Goal: Transaction & Acquisition: Purchase product/service

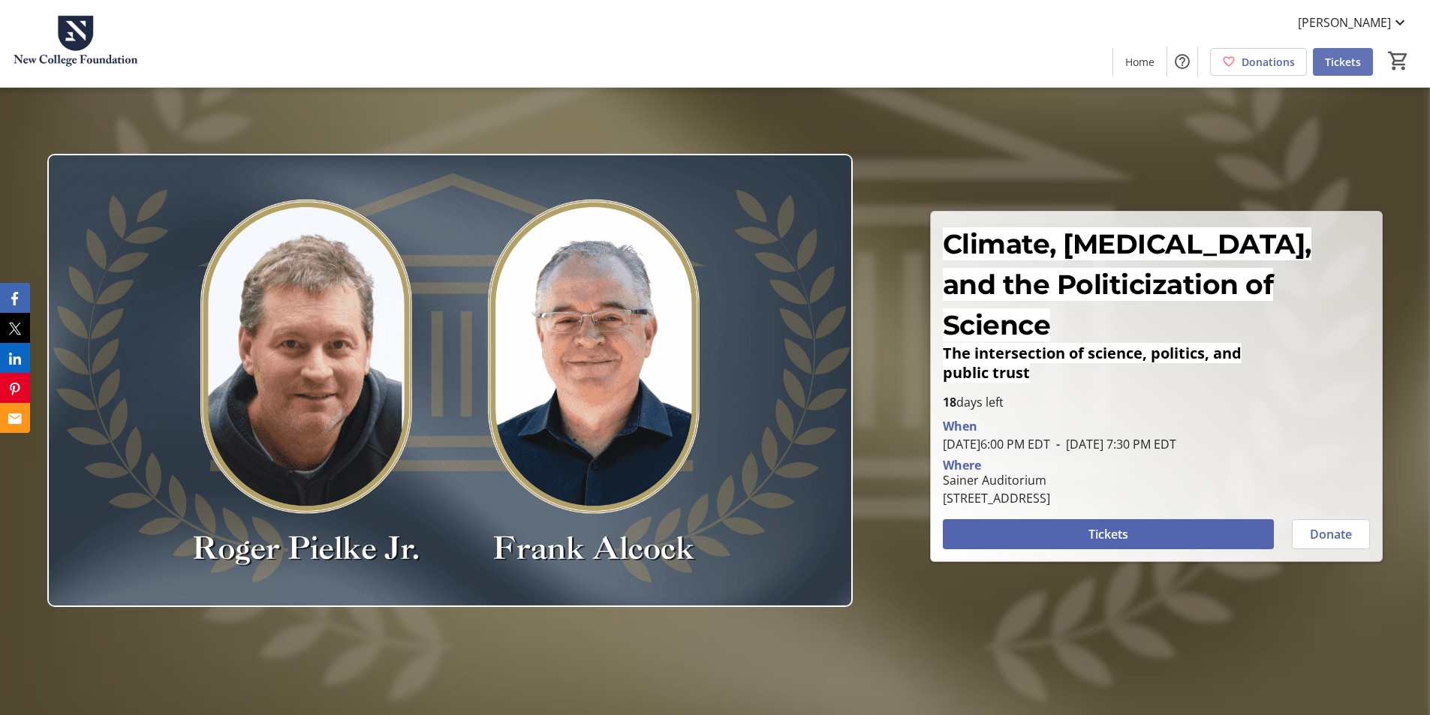
click at [1332, 69] on span "Tickets" at bounding box center [1343, 62] width 36 height 16
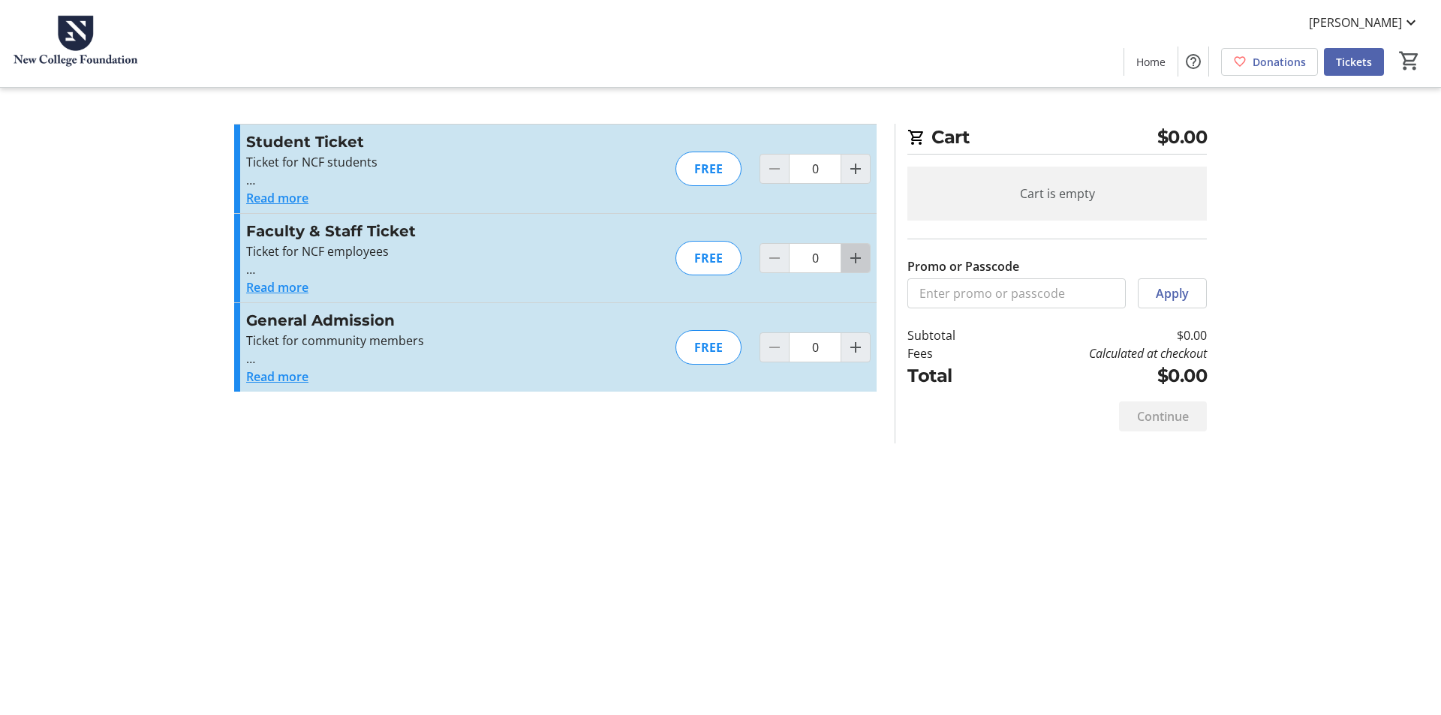
click at [851, 254] on mat-icon "Increment by one" at bounding box center [856, 258] width 18 height 18
type input "1"
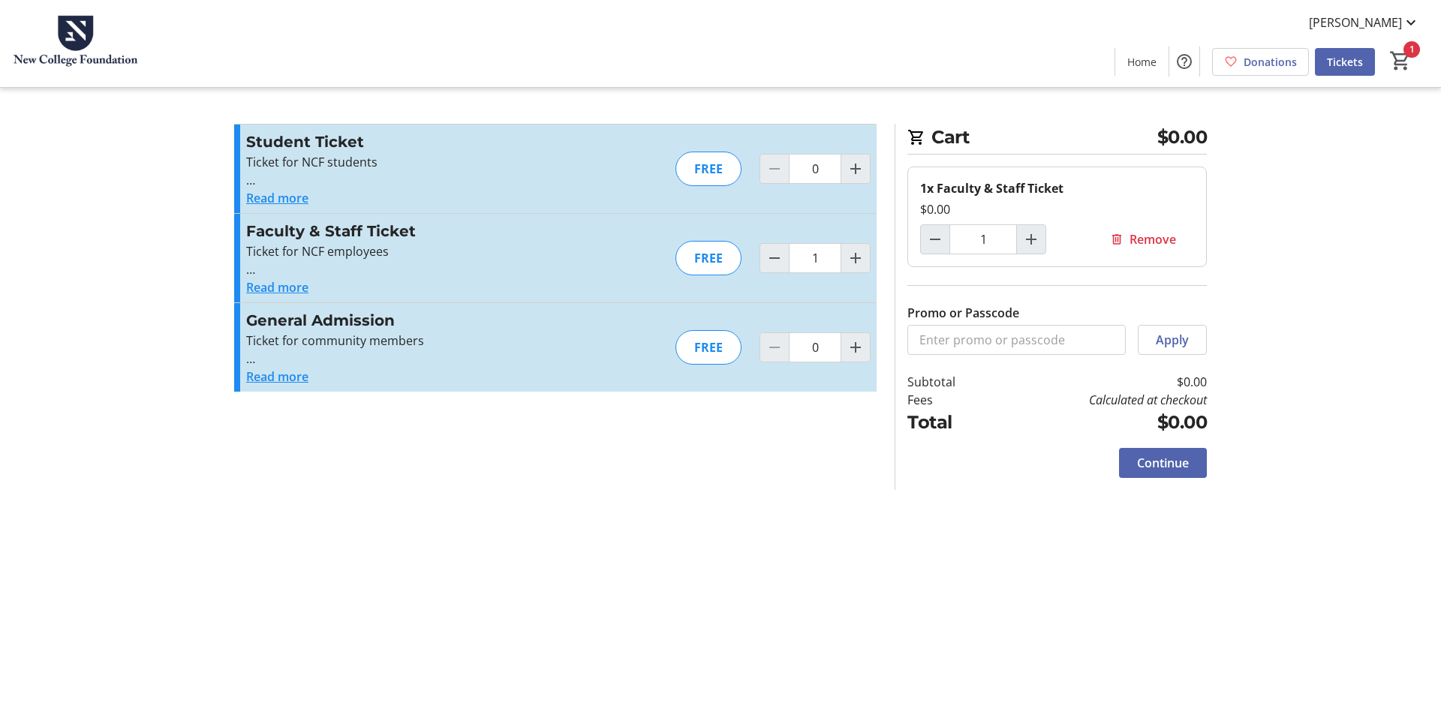
click at [1150, 465] on span "Continue" at bounding box center [1163, 463] width 52 height 18
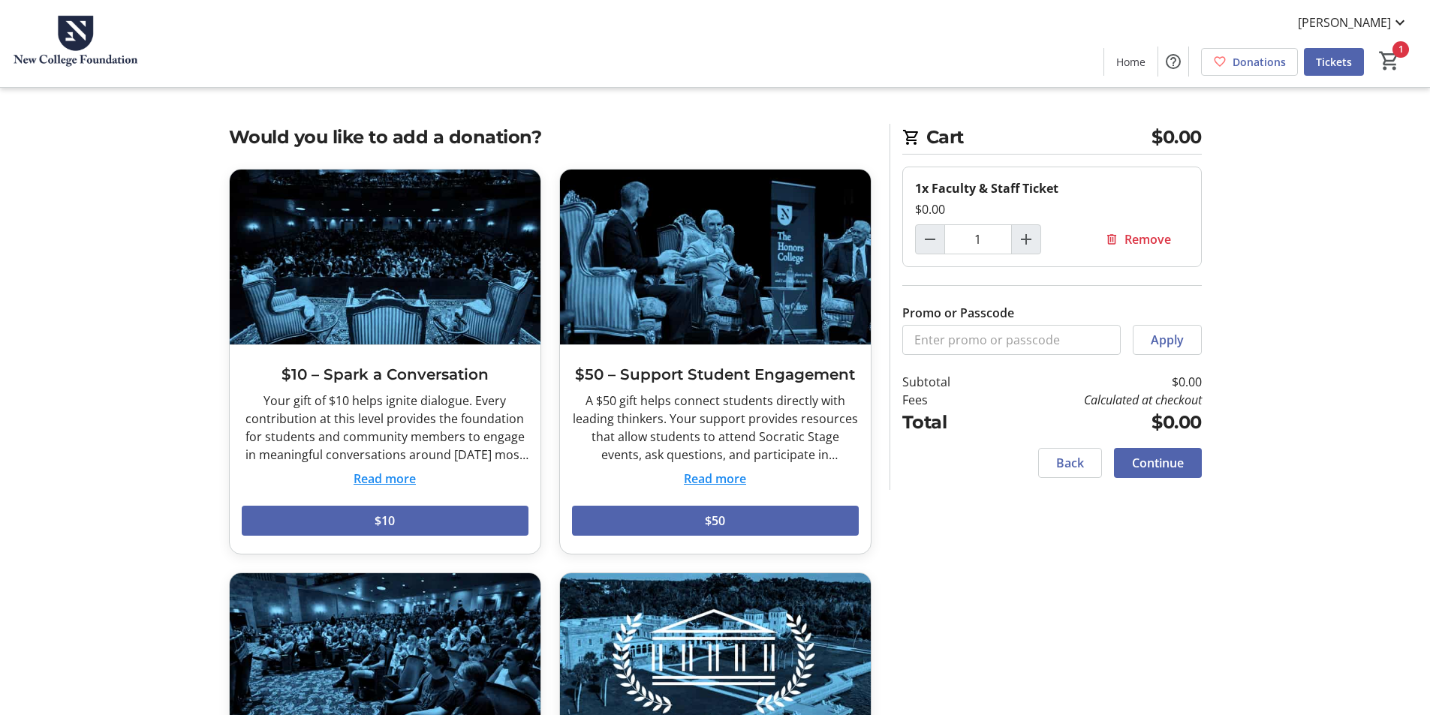
click at [1149, 459] on span "Continue" at bounding box center [1158, 463] width 52 height 18
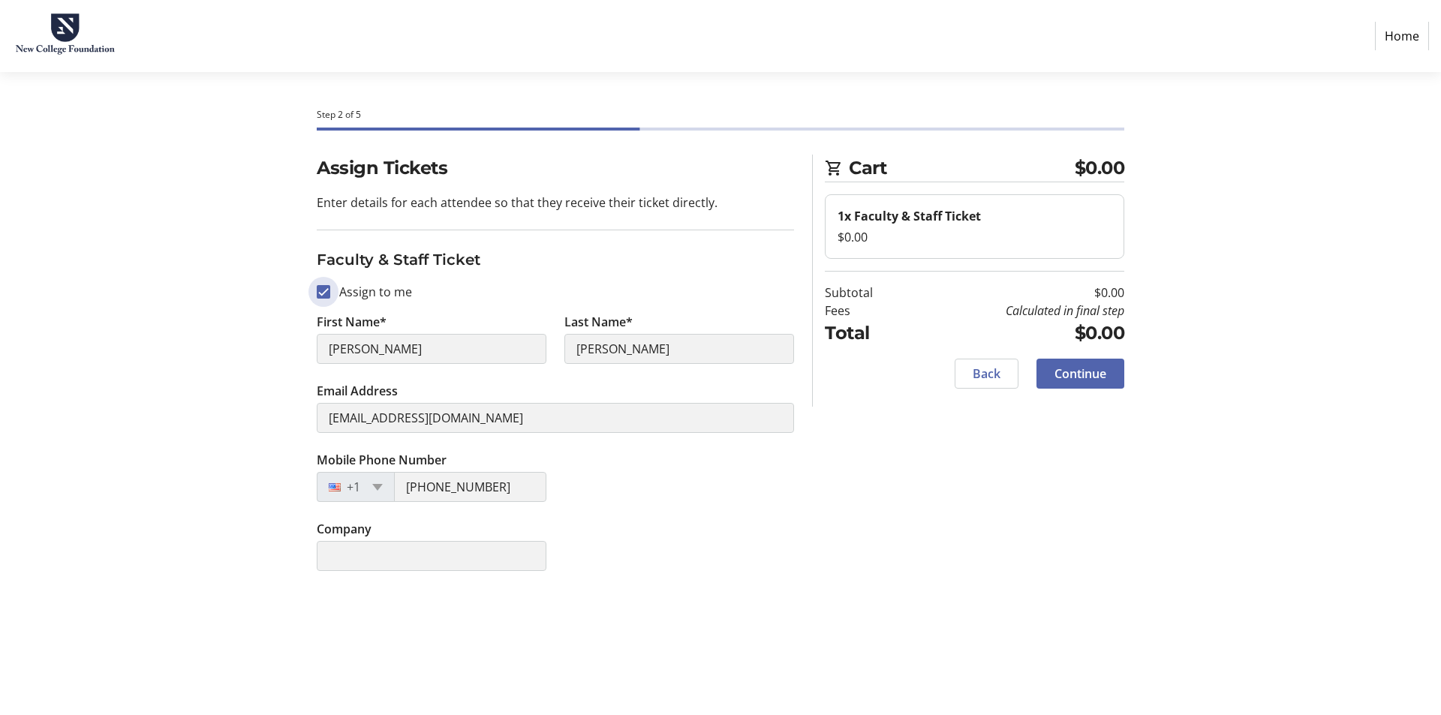
click at [322, 292] on input "Assign to me" at bounding box center [324, 292] width 14 height 14
checkbox input "false"
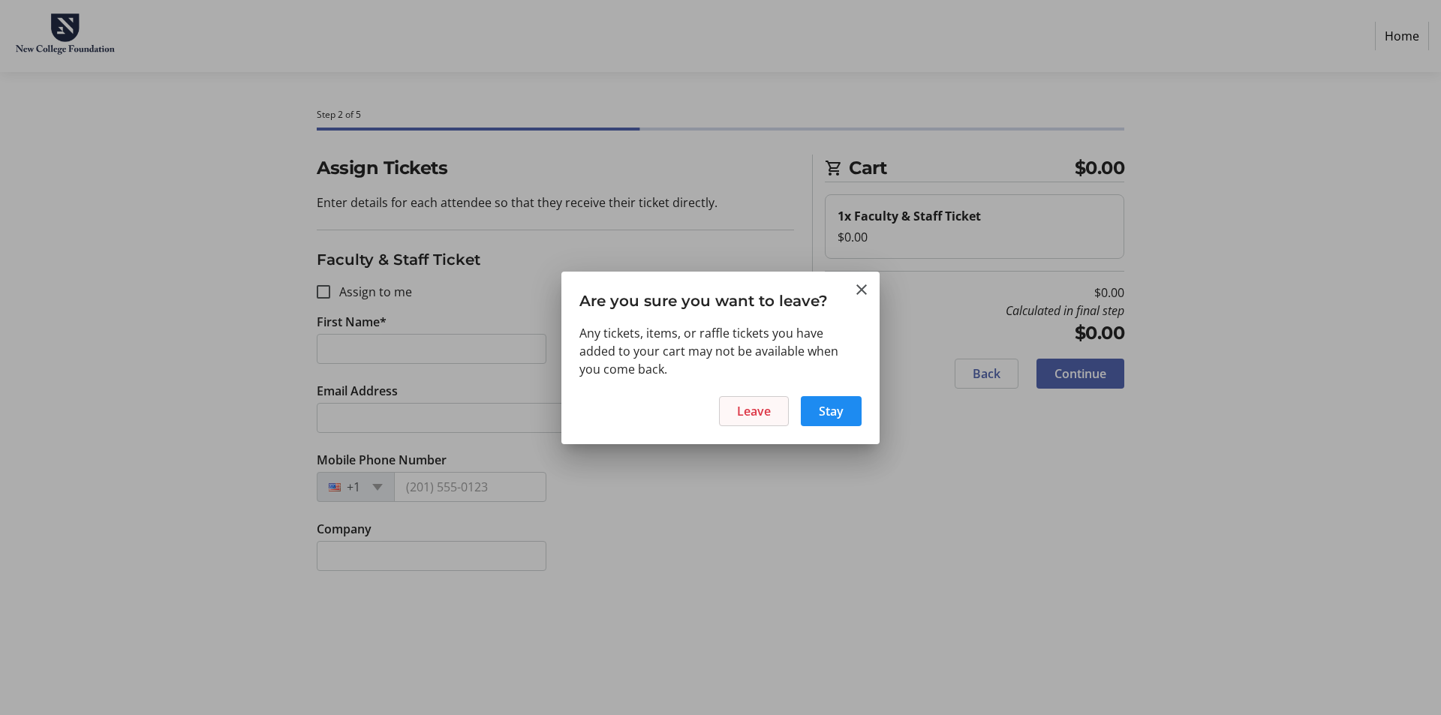
click at [744, 414] on span "Leave" at bounding box center [754, 411] width 34 height 18
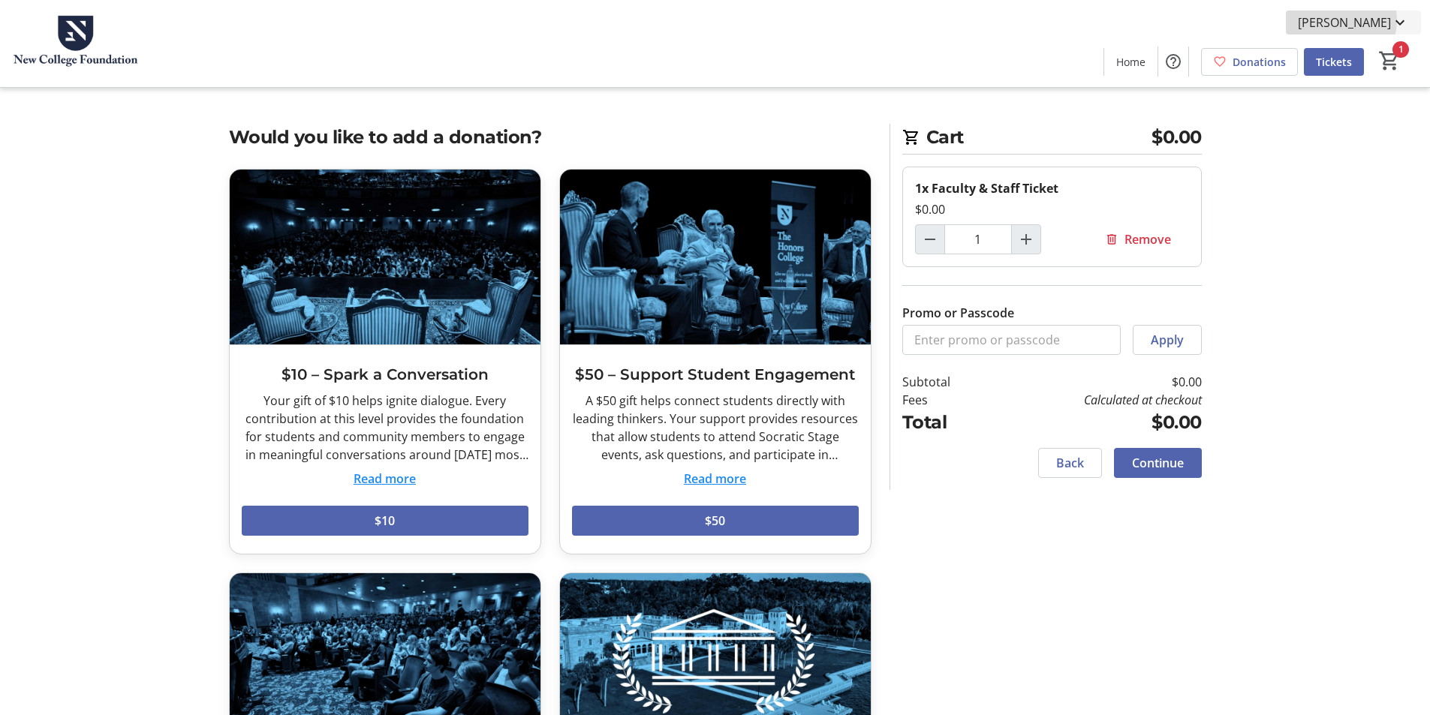
click at [1357, 20] on span "[PERSON_NAME]" at bounding box center [1344, 23] width 93 height 18
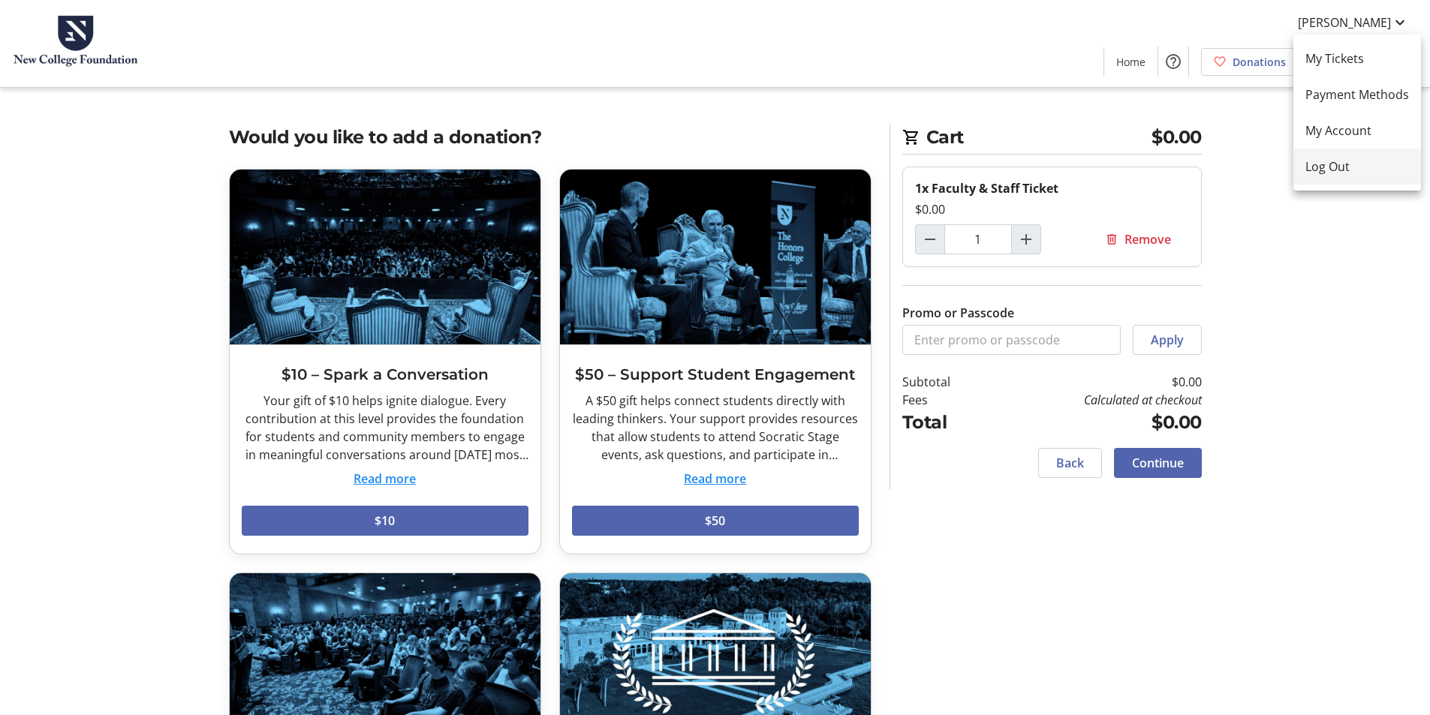
click at [1341, 170] on span "Log Out" at bounding box center [1358, 167] width 104 height 18
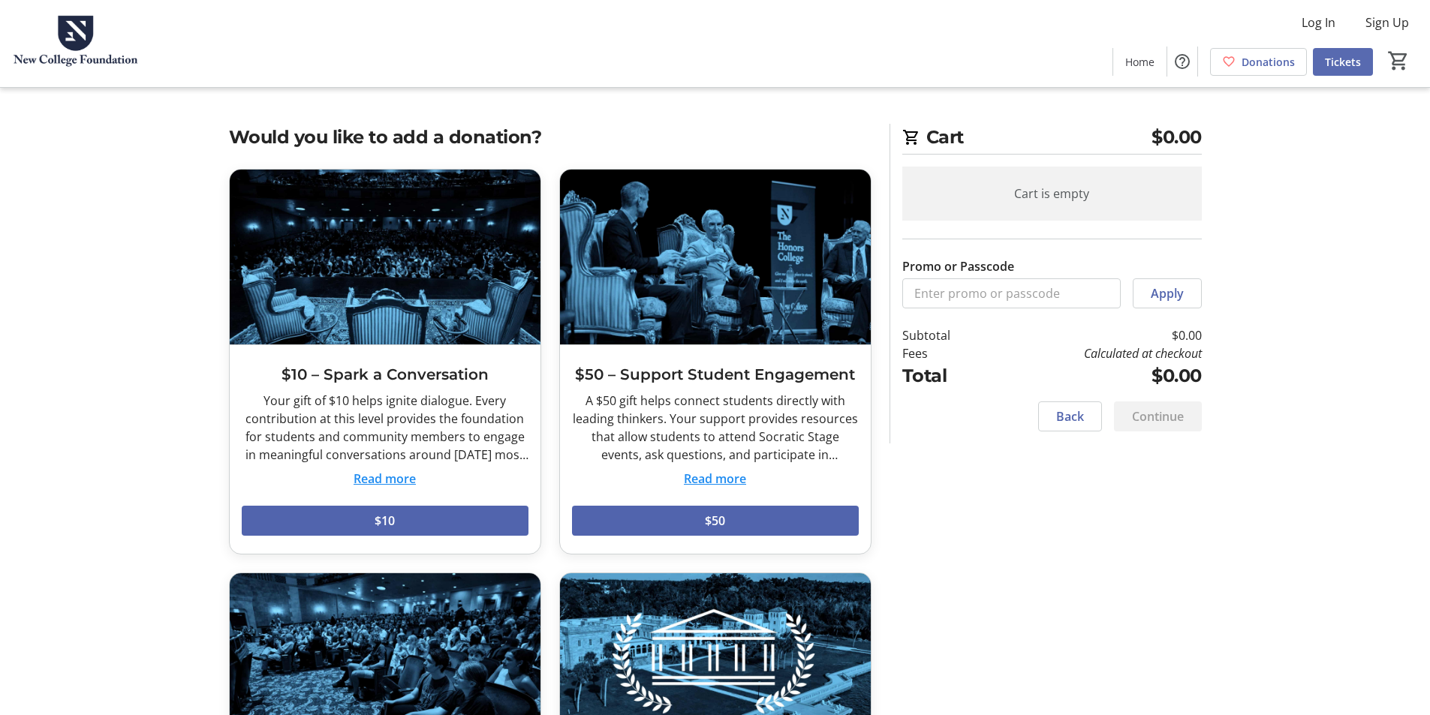
click at [1336, 60] on span "Tickets" at bounding box center [1343, 62] width 36 height 16
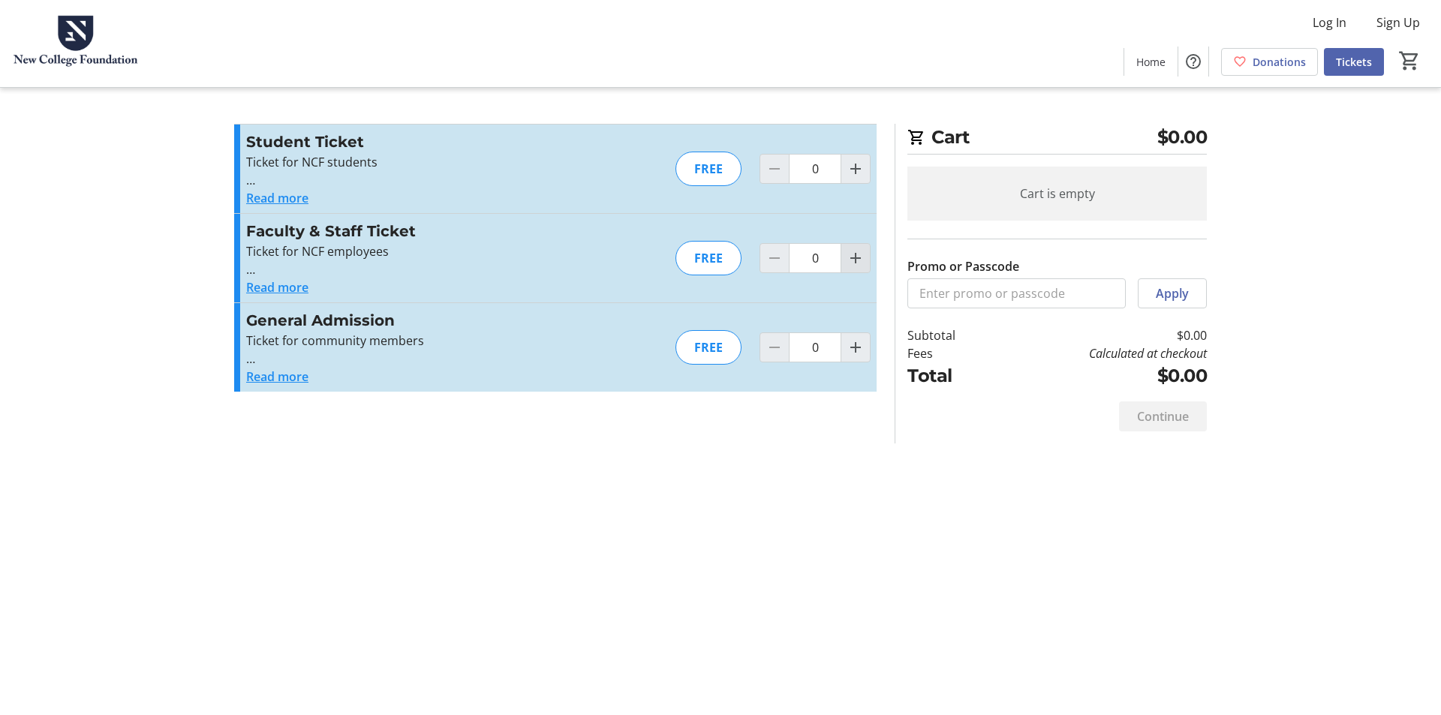
click at [859, 251] on mat-icon "Increment by one" at bounding box center [856, 258] width 18 height 18
type input "1"
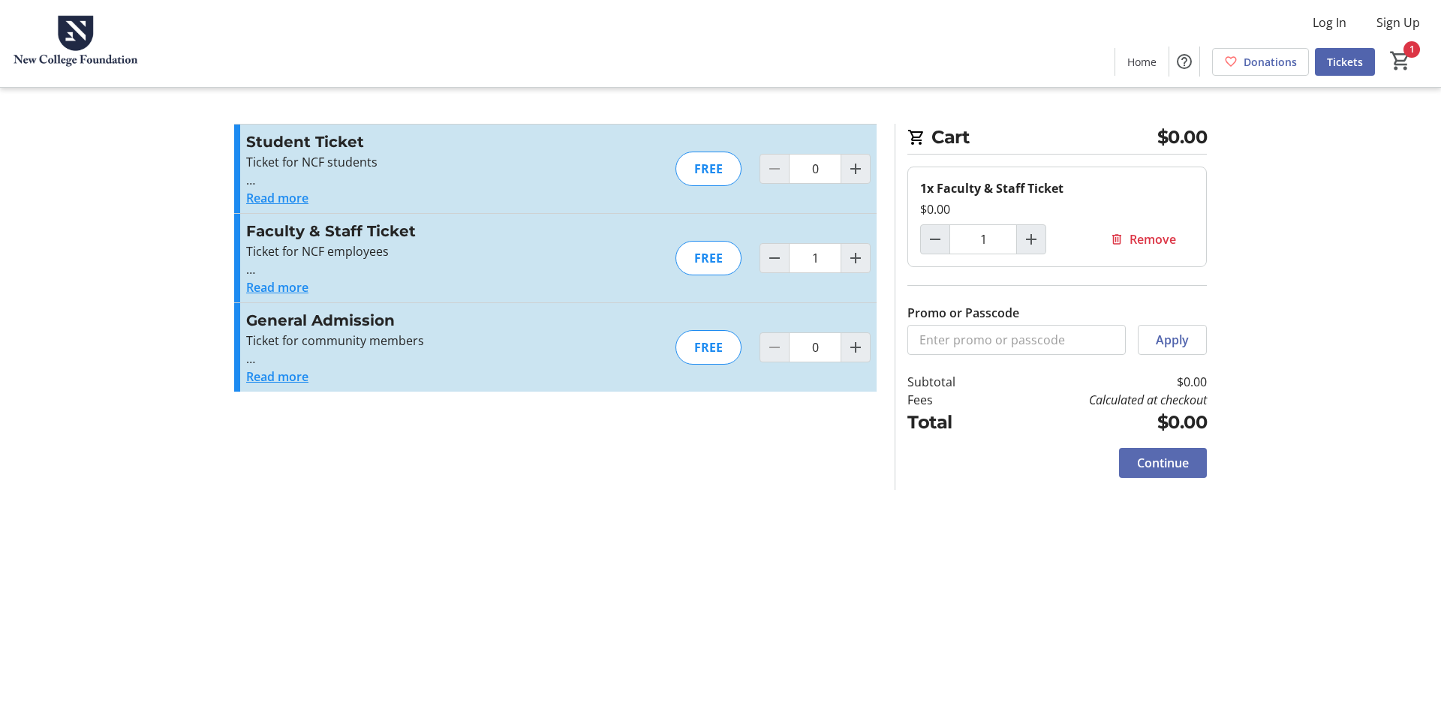
click at [1174, 467] on span "Continue" at bounding box center [1163, 463] width 52 height 18
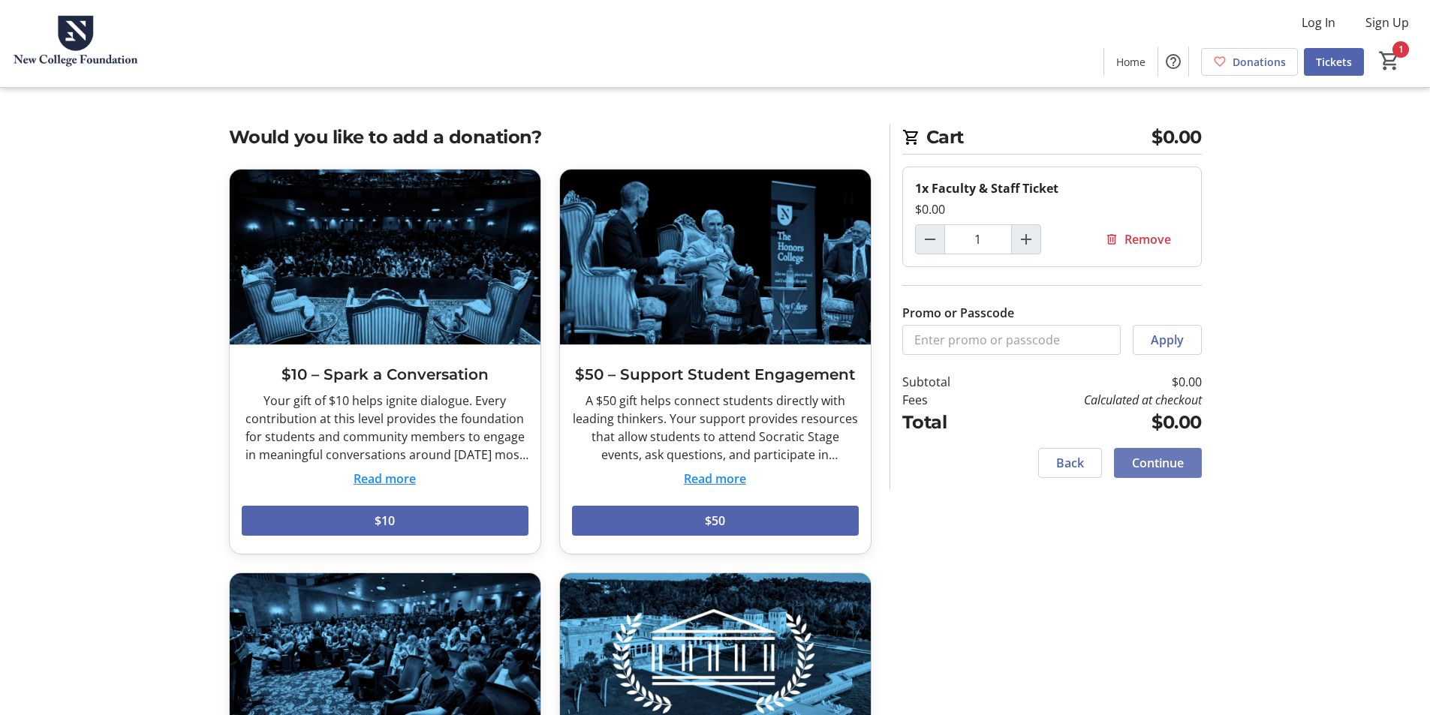
click at [1154, 467] on span "Continue" at bounding box center [1158, 463] width 52 height 18
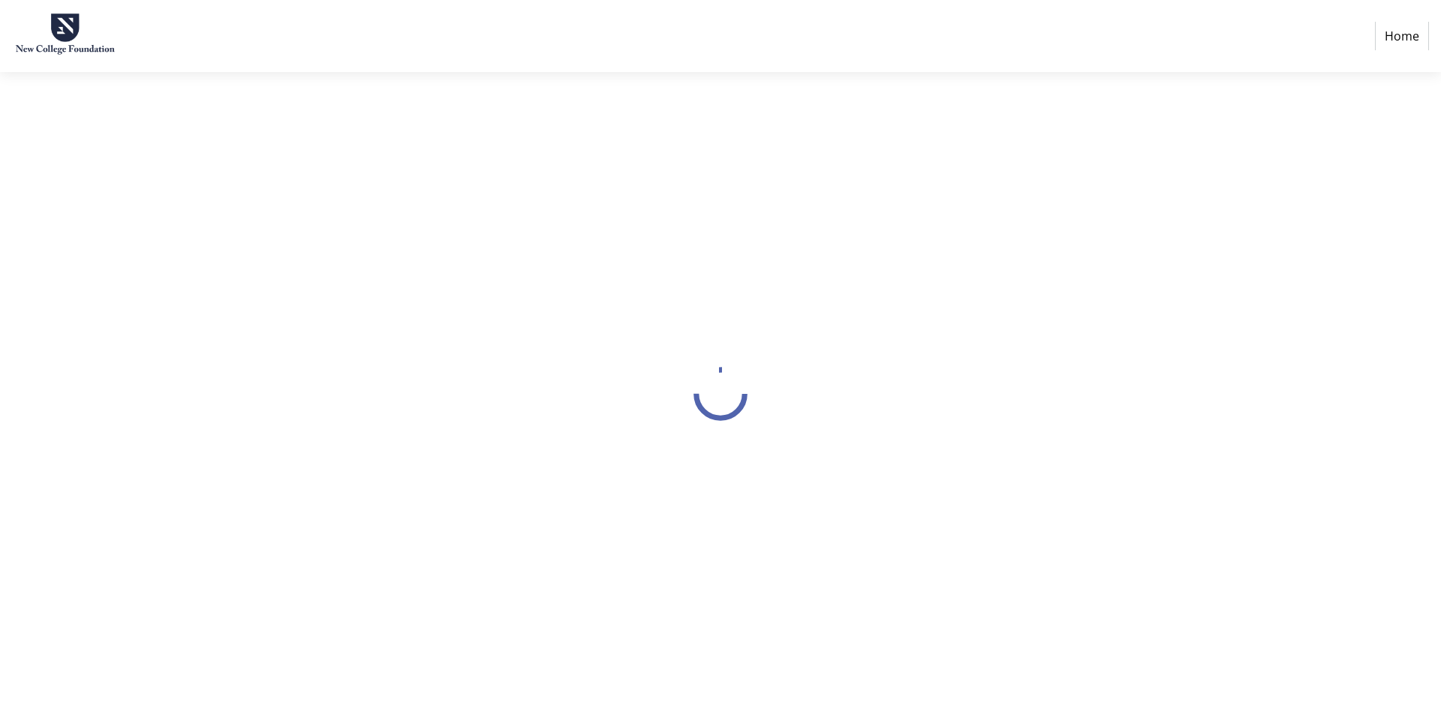
select select "US"
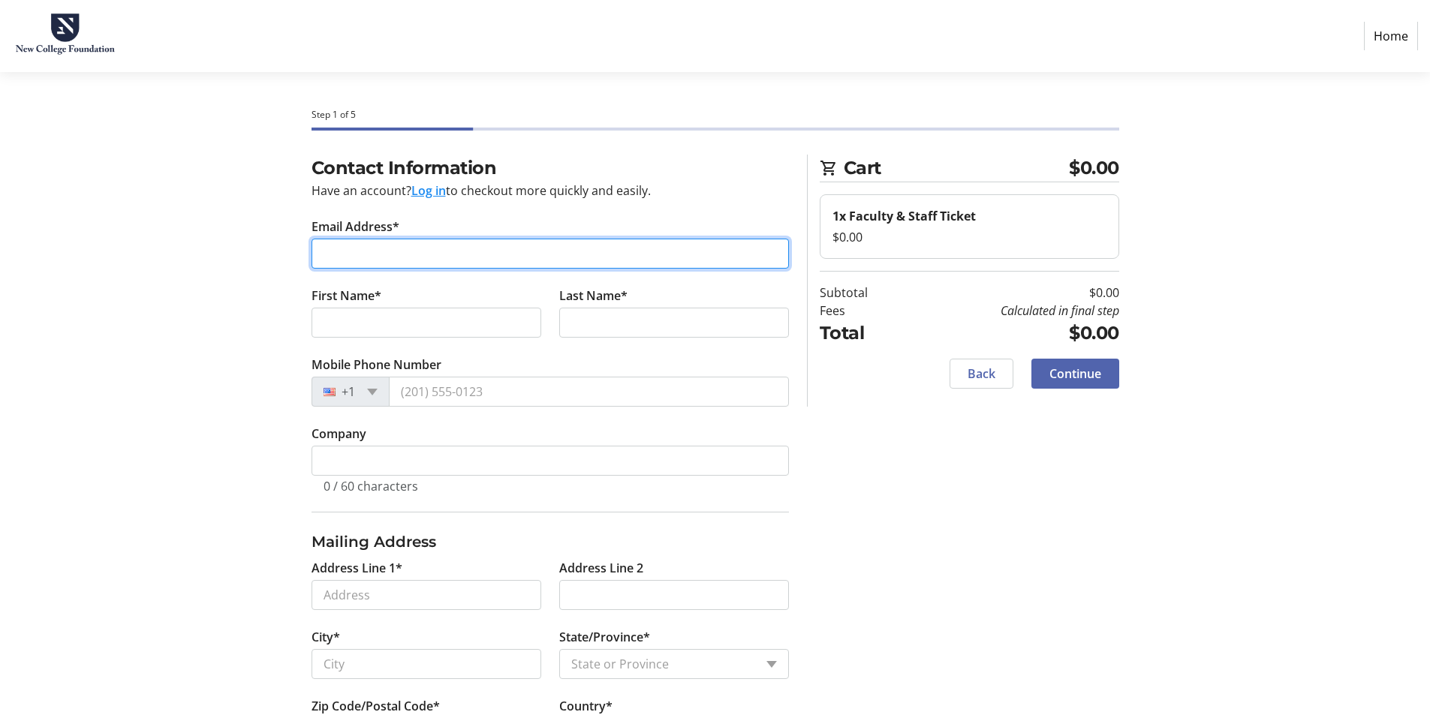
click at [375, 252] on input "Email Address*" at bounding box center [550, 254] width 477 height 30
type input "[EMAIL_ADDRESS][DOMAIN_NAME]"
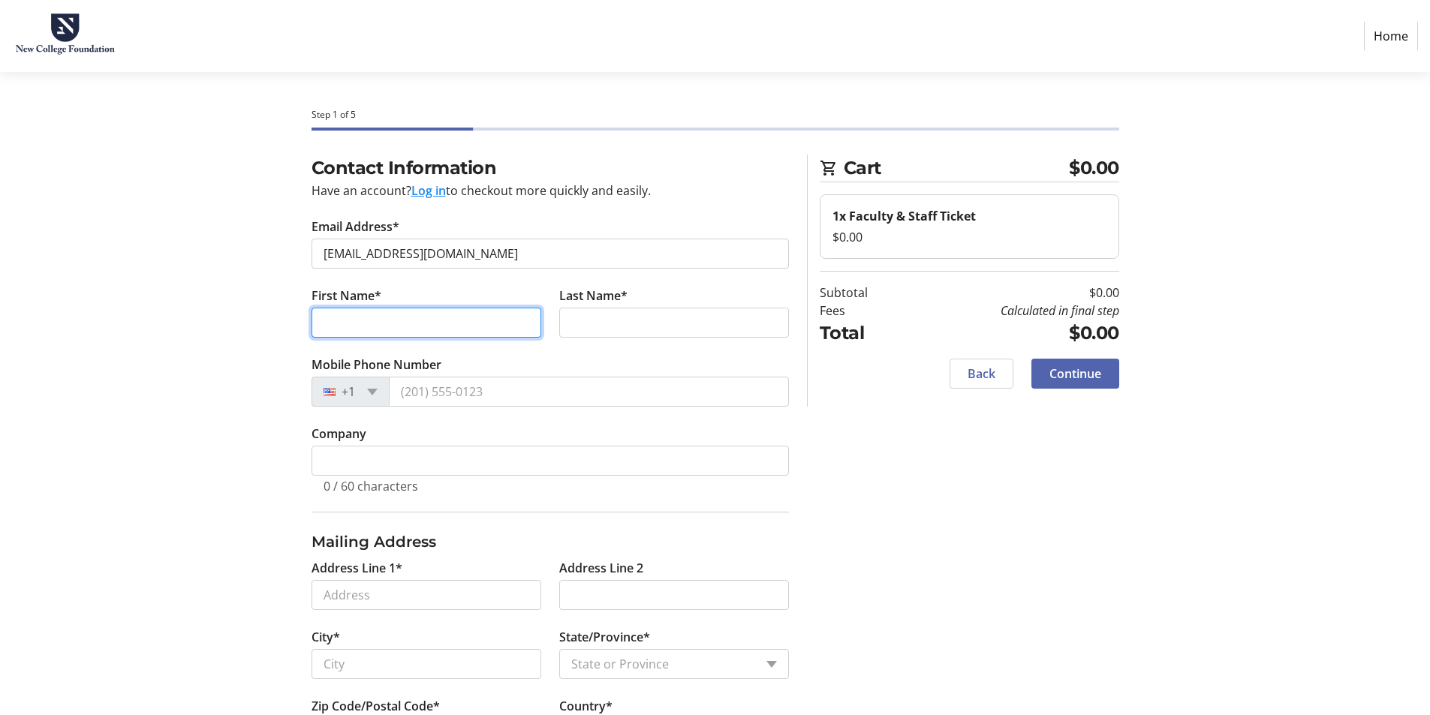
click at [430, 317] on input "First Name*" at bounding box center [427, 323] width 230 height 30
type input "[PERSON_NAME]"
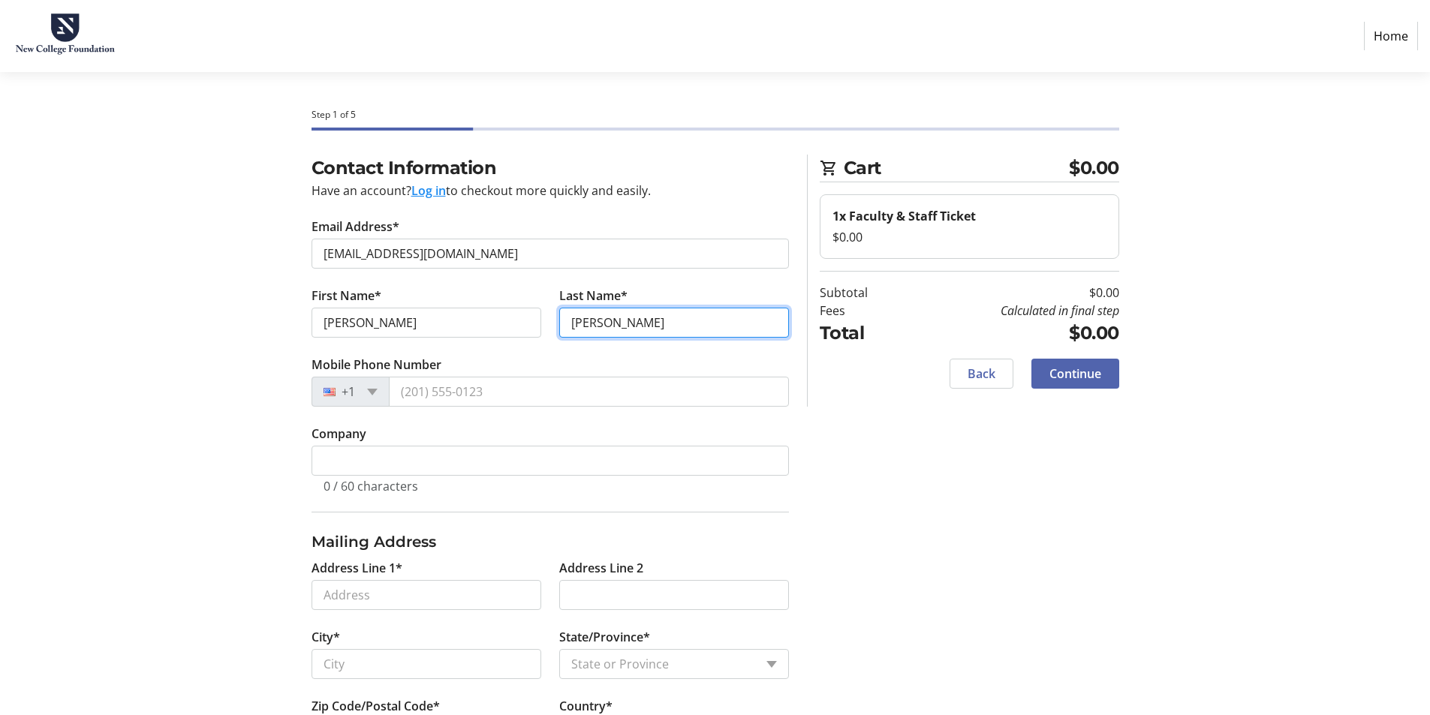
type input "[PERSON_NAME]"
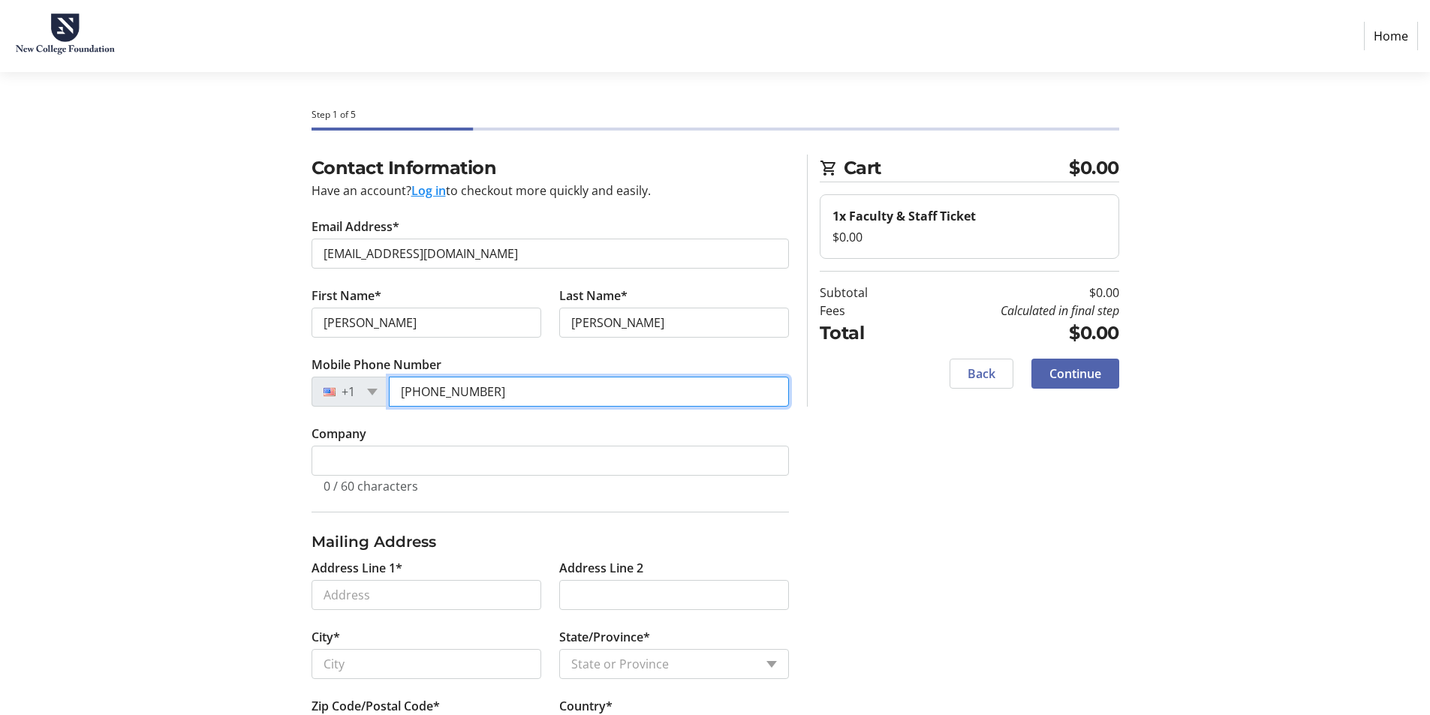
type input "[PHONE_NUMBER]"
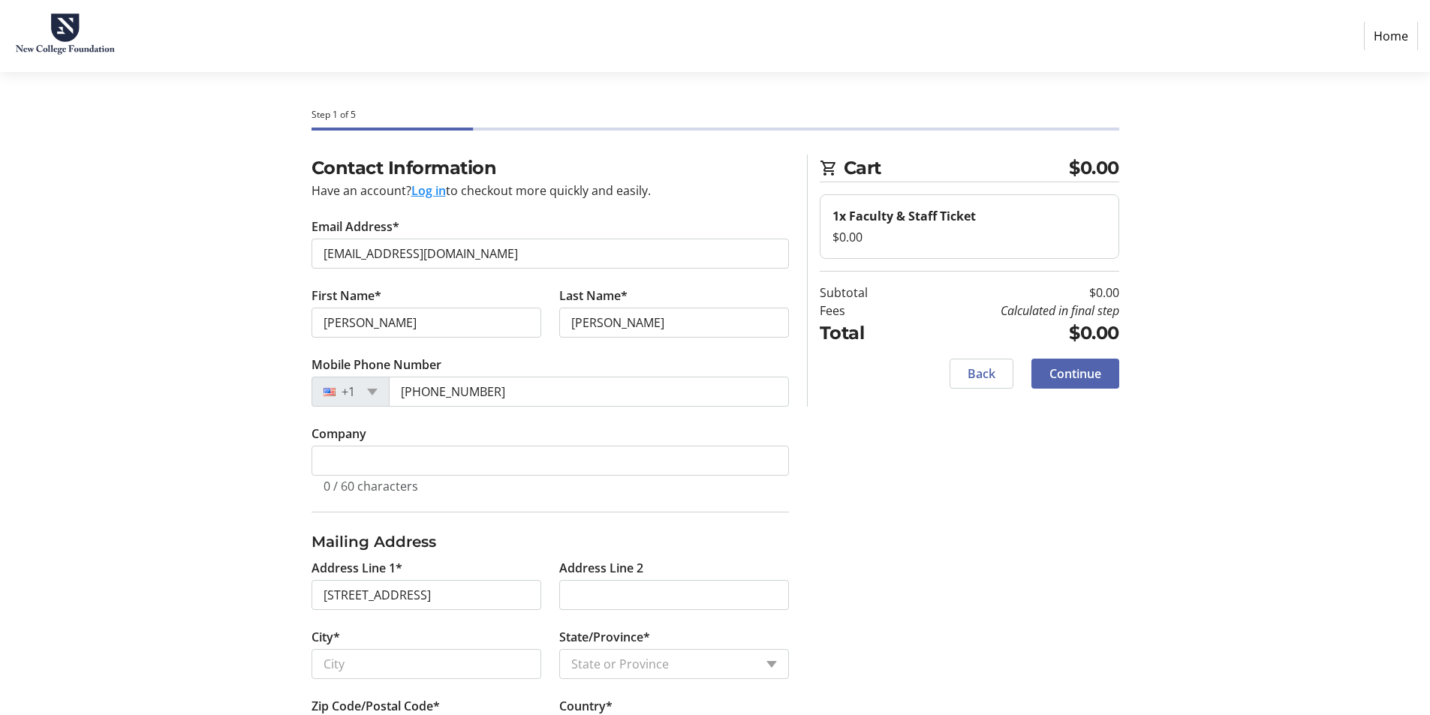
type input "[STREET_ADDRESS]"
type input "Nokomis"
select select "FL"
type input "34275"
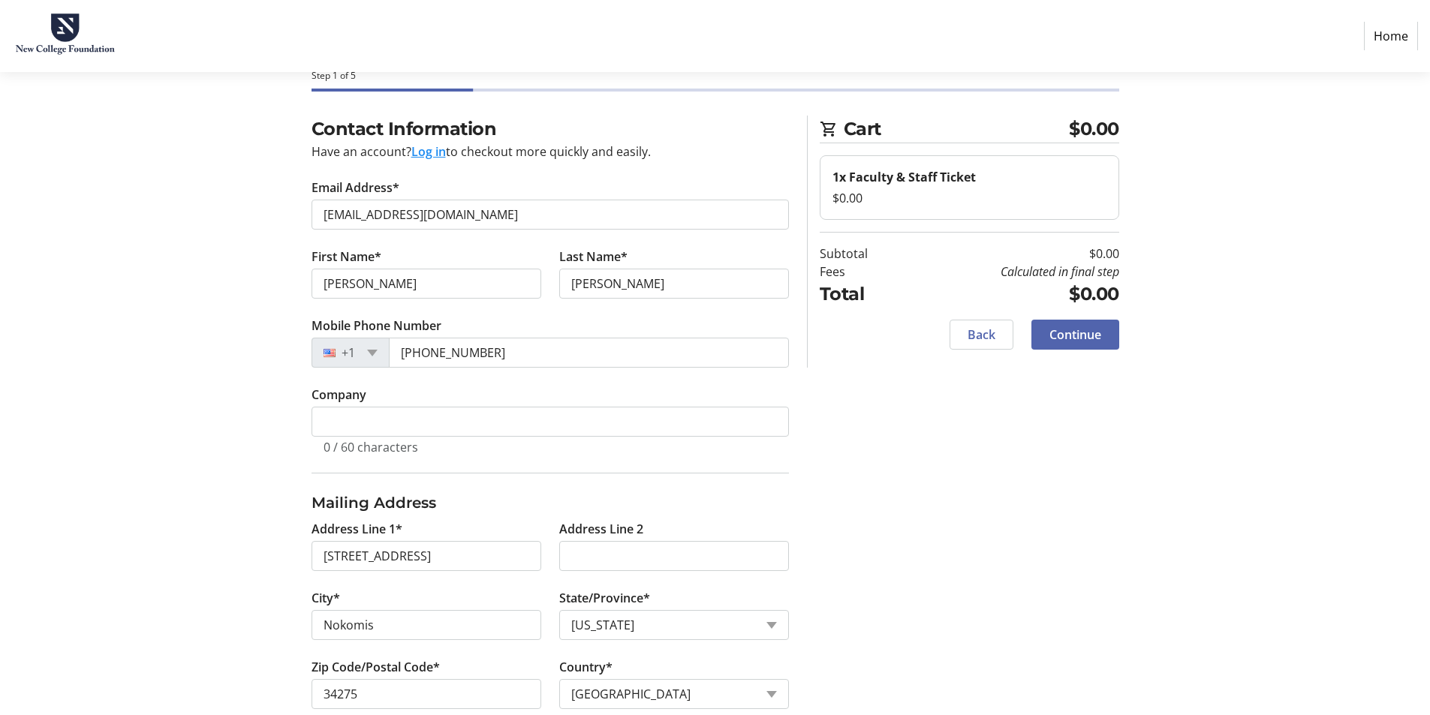
scroll to position [69, 0]
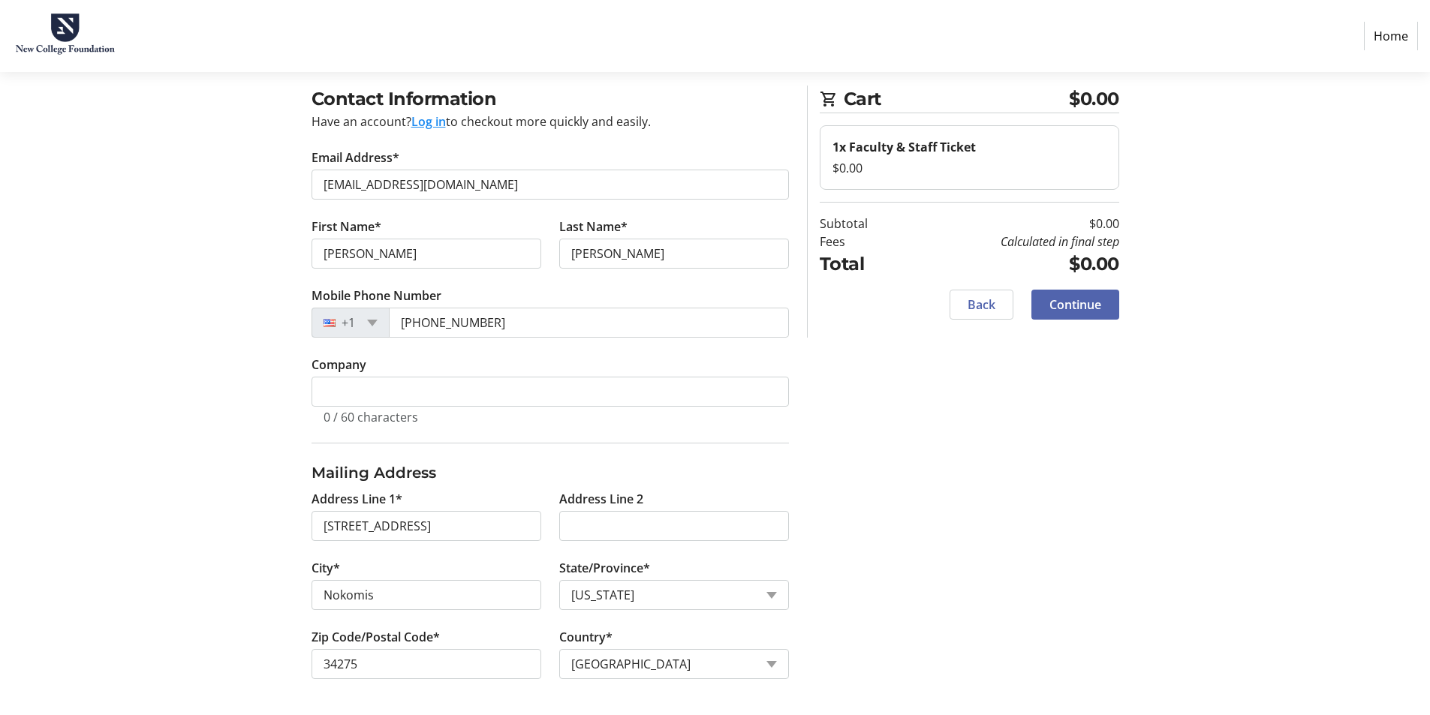
click at [1095, 309] on span "Continue" at bounding box center [1076, 305] width 52 height 18
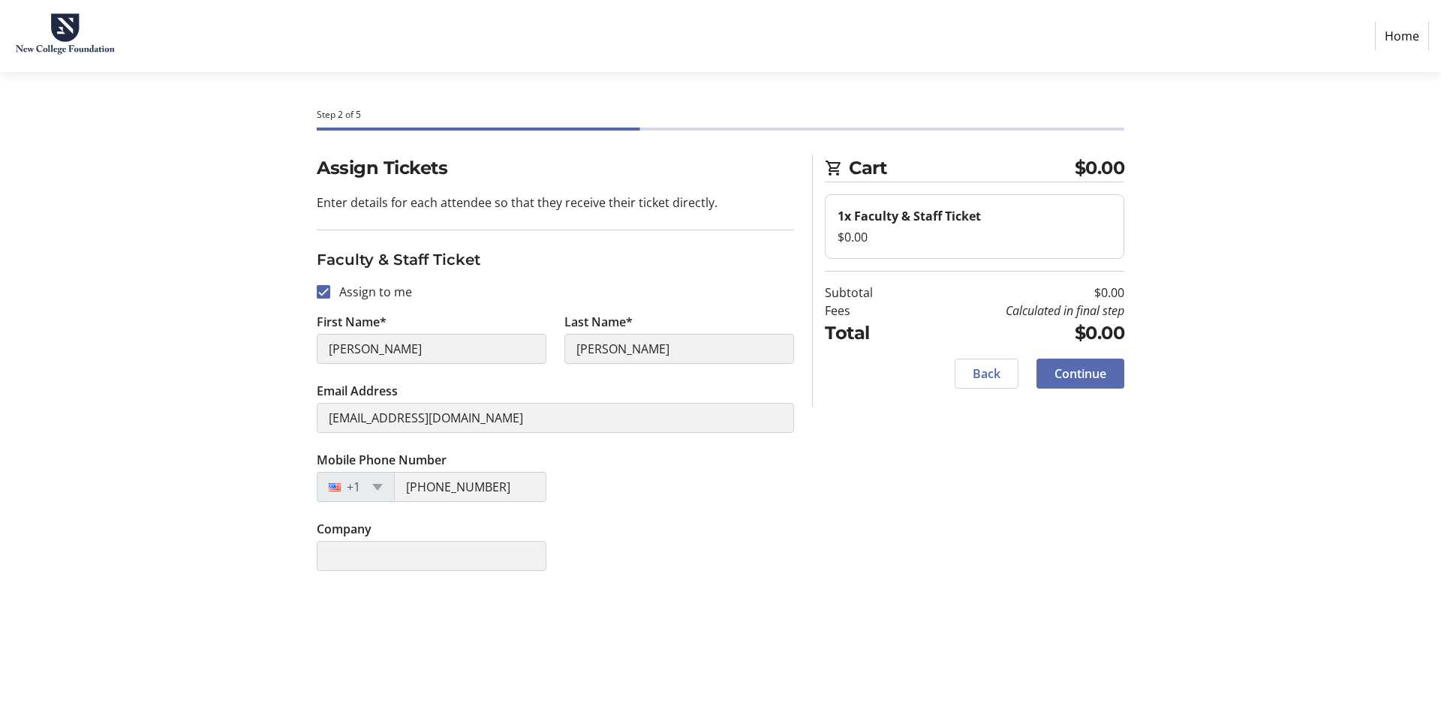
click at [1091, 369] on span "Continue" at bounding box center [1081, 374] width 52 height 18
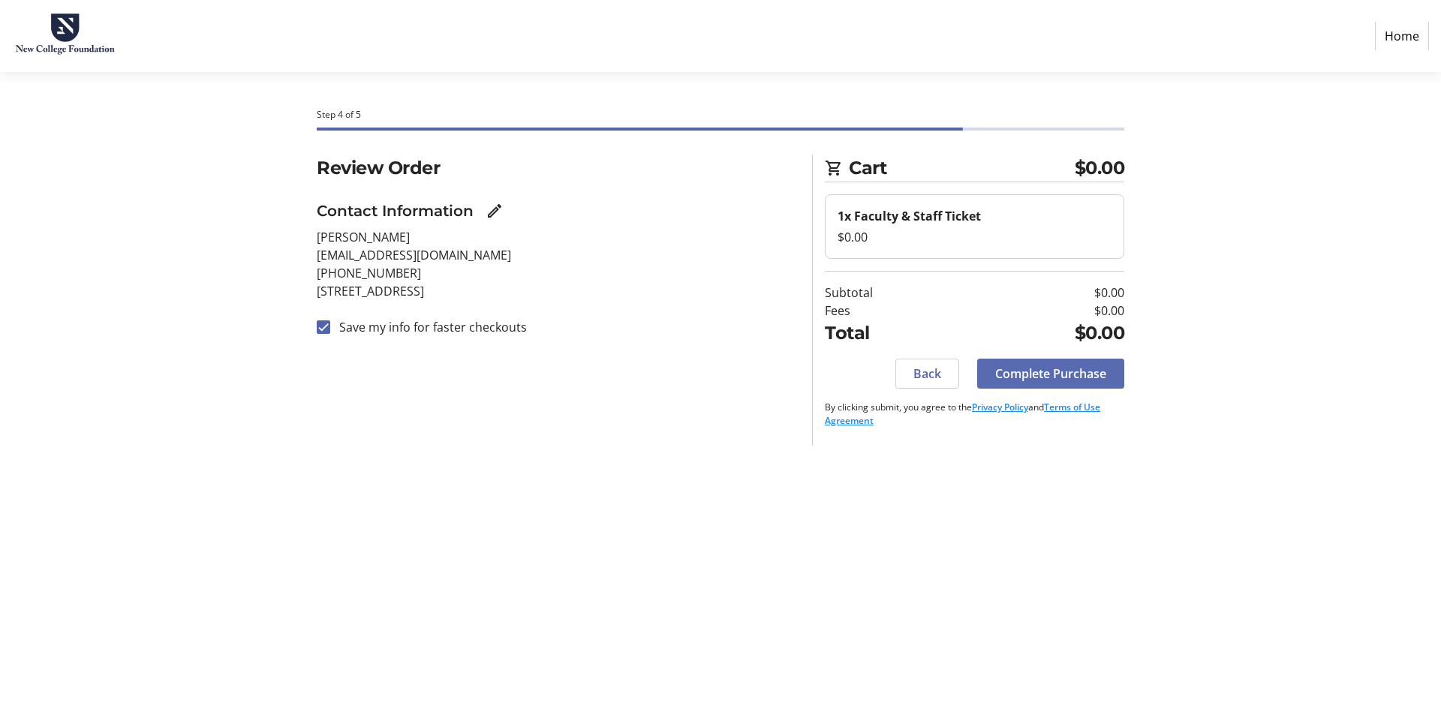
click at [1090, 378] on span "Complete Purchase" at bounding box center [1050, 374] width 111 height 18
